Goal: Navigation & Orientation: Find specific page/section

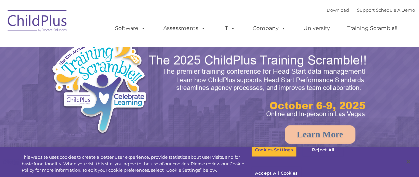
select select "MEDIUM"
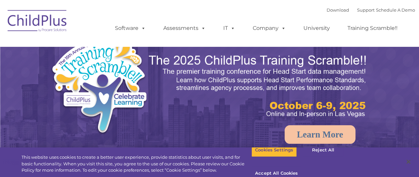
select select "MEDIUM"
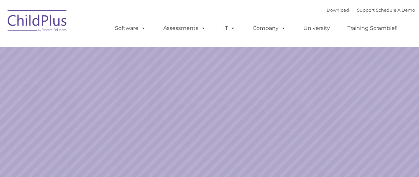
select select "MEDIUM"
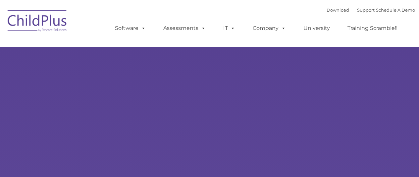
select select "MEDIUM"
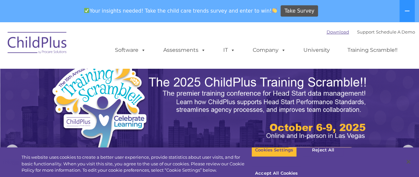
click at [328, 34] on link "Download" at bounding box center [338, 31] width 23 height 5
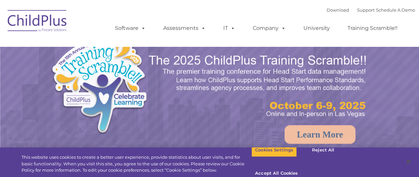
select select "MEDIUM"
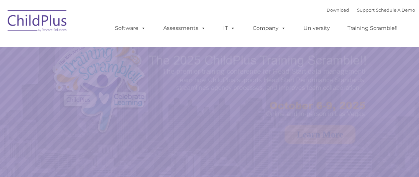
select select "MEDIUM"
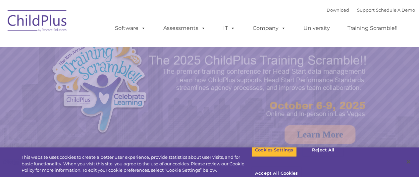
select select "MEDIUM"
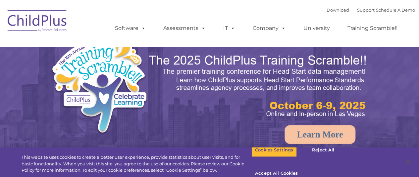
select select "MEDIUM"
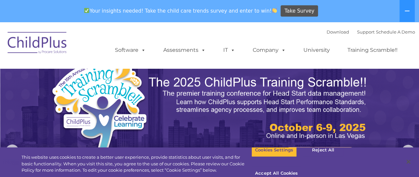
click at [416, 80] on img at bounding box center [209, 154] width 419 height 264
